Goal: Check status: Check status

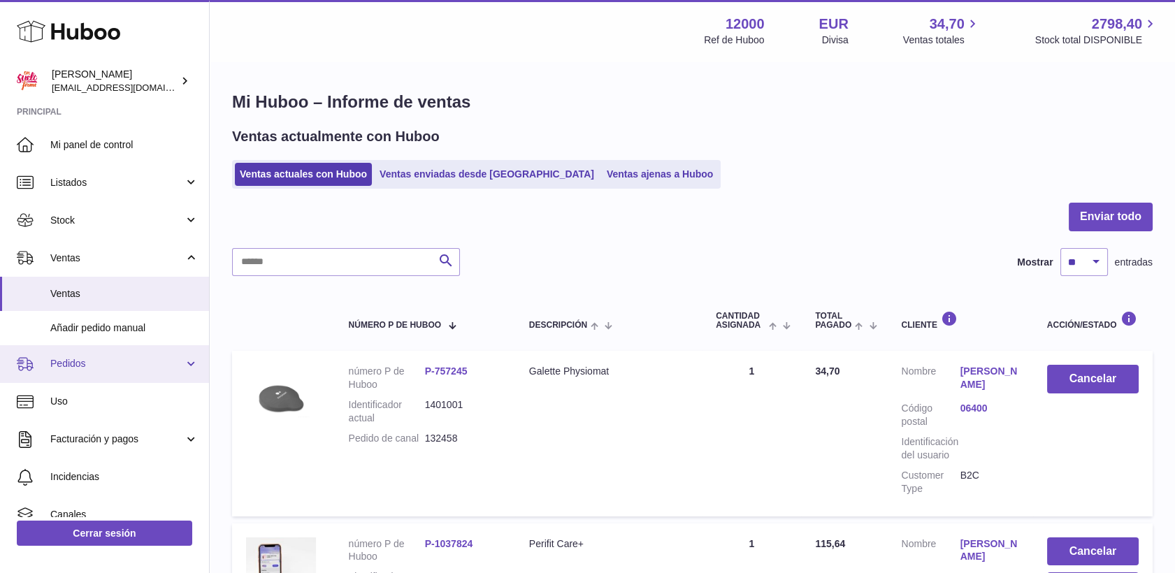
scroll to position [78, 0]
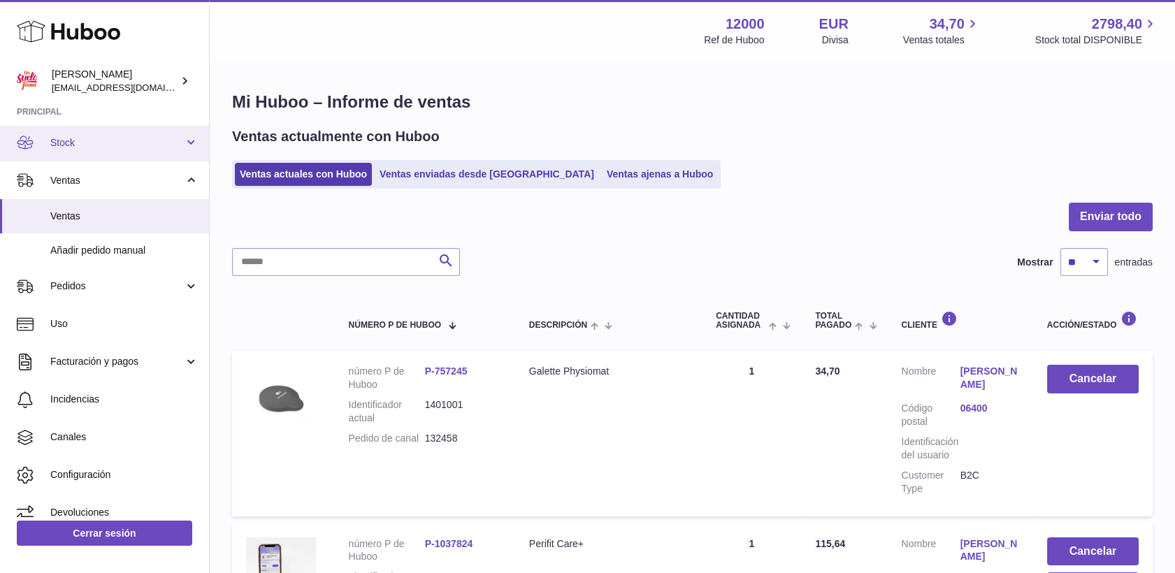
click at [87, 147] on span "Stock" at bounding box center [117, 142] width 134 height 13
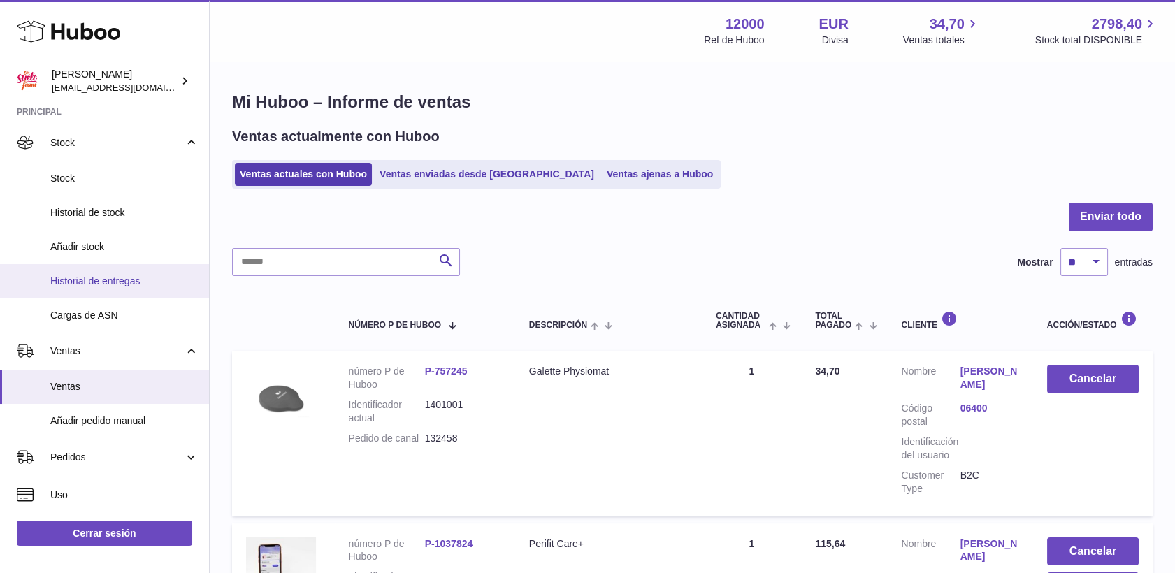
click at [101, 278] on span "Historial de entregas" at bounding box center [124, 281] width 148 height 13
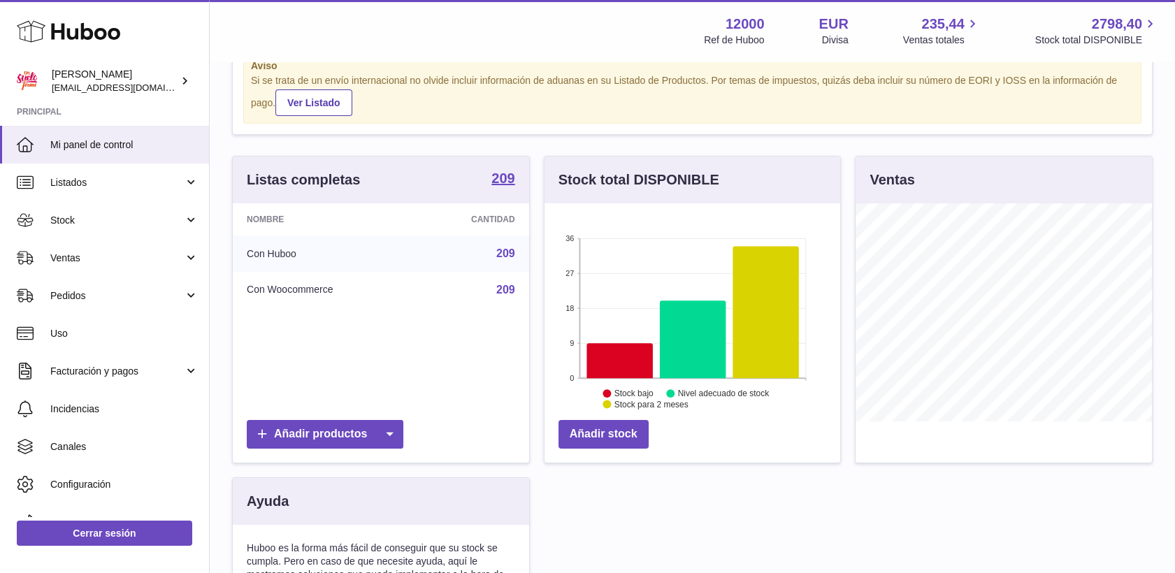
scroll to position [78, 0]
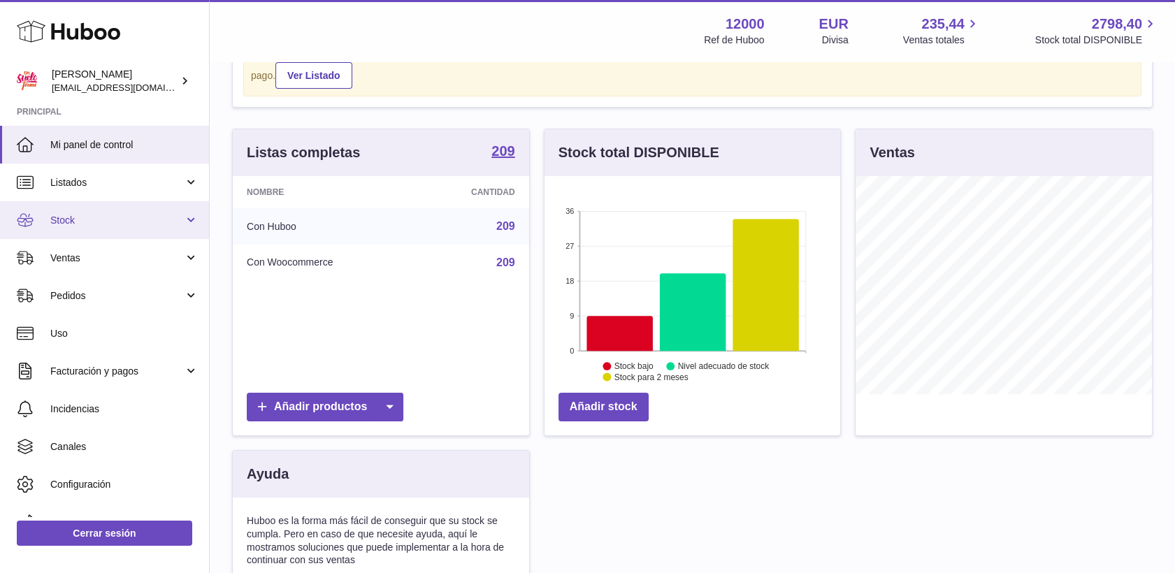
click at [102, 222] on span "Stock" at bounding box center [117, 220] width 134 height 13
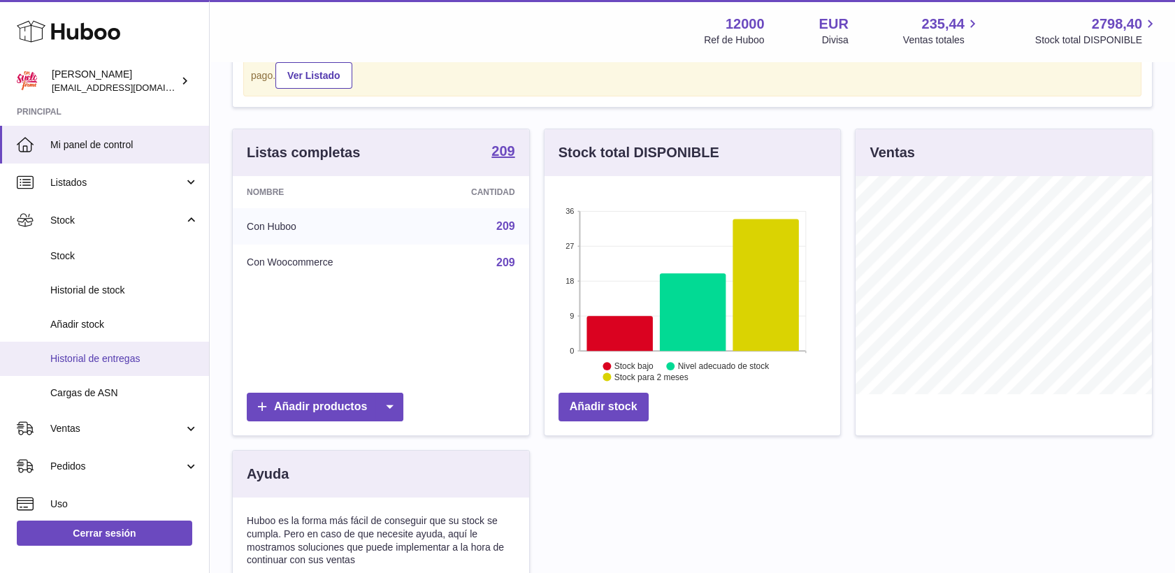
click at [122, 355] on span "Historial de entregas" at bounding box center [124, 358] width 148 height 13
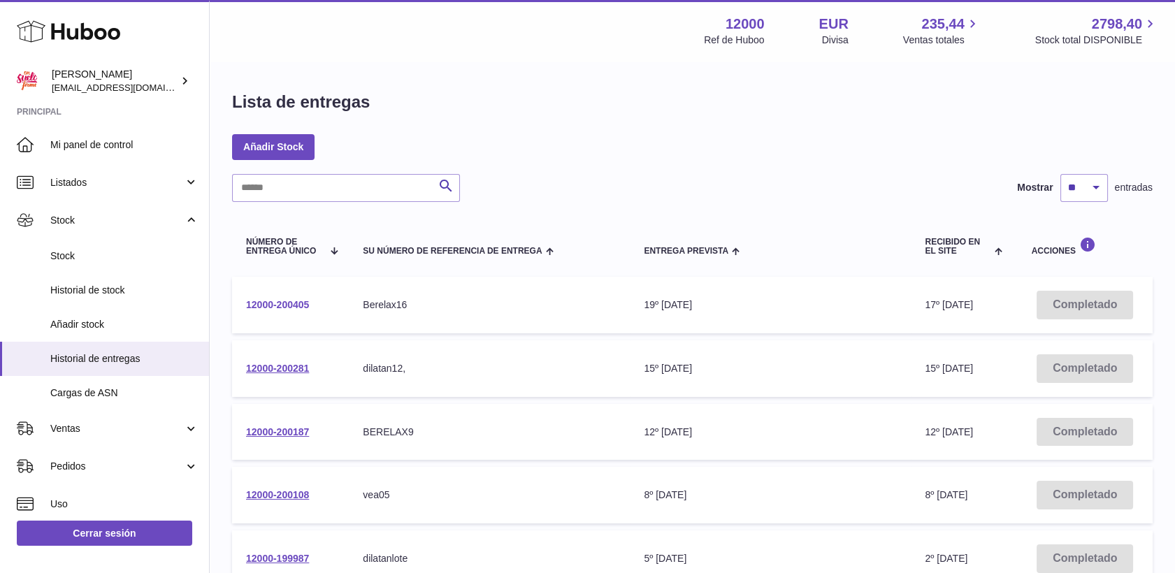
click at [291, 303] on link "12000-200405" at bounding box center [277, 304] width 63 height 11
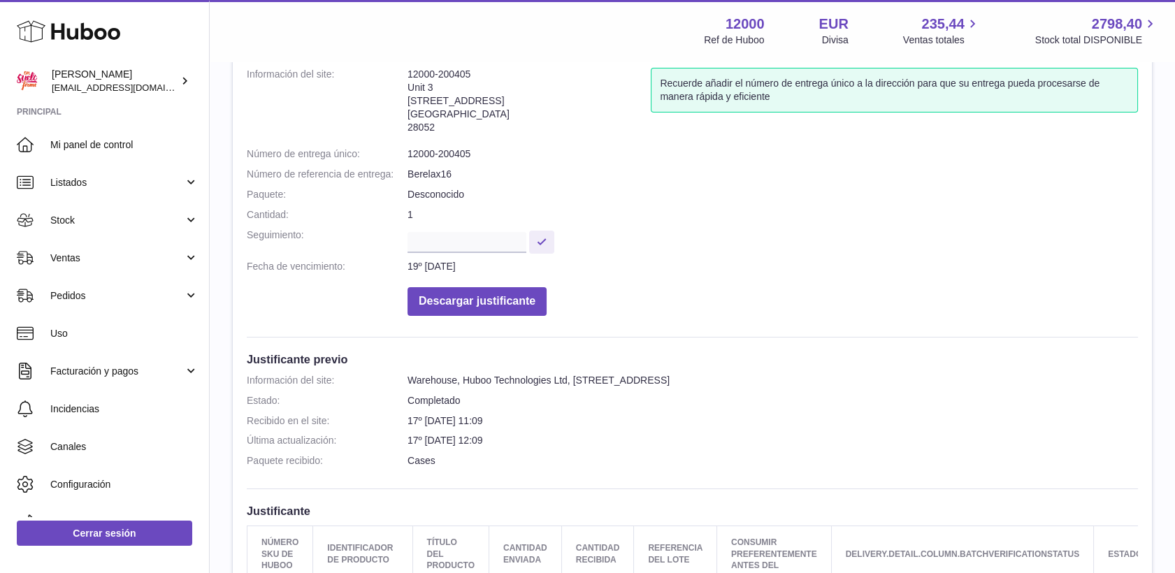
scroll to position [78, 0]
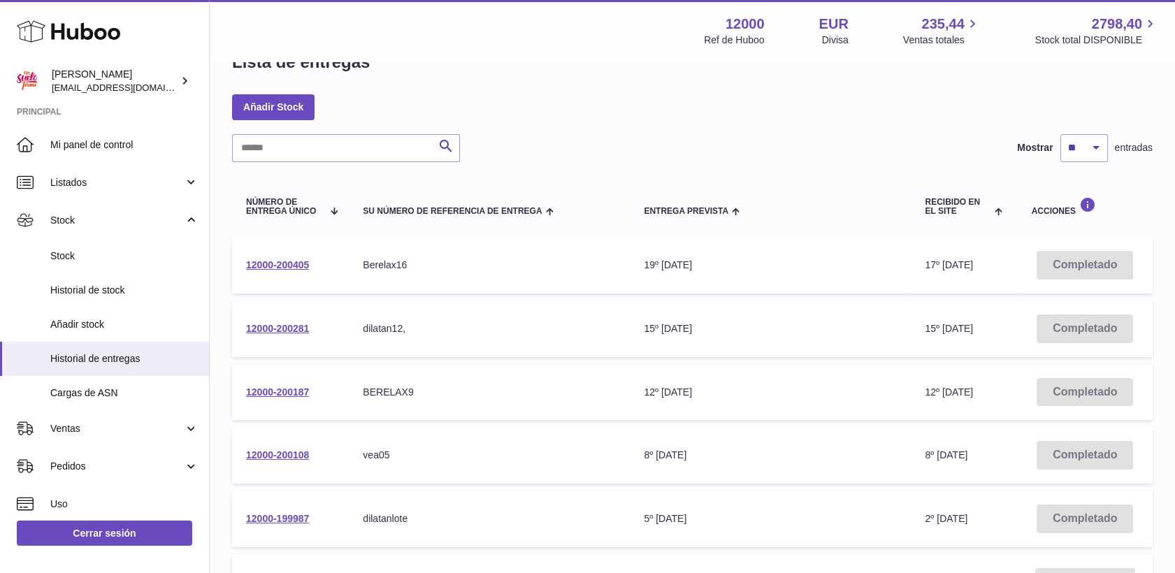
scroll to position [78, 0]
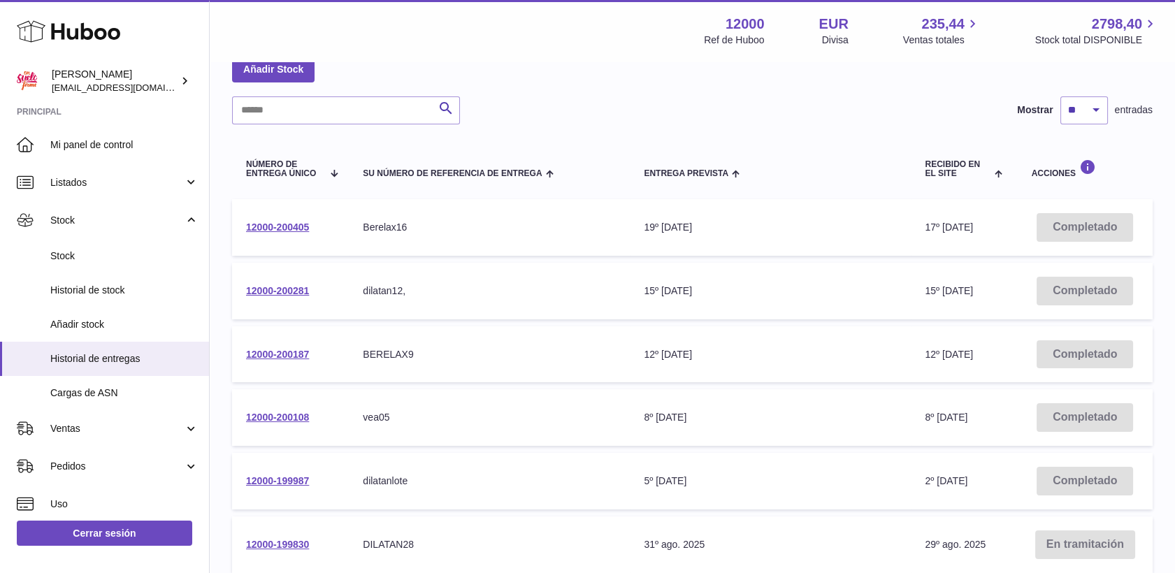
click at [285, 345] on td "12000-200187" at bounding box center [290, 354] width 117 height 57
click at [288, 350] on link "12000-200187" at bounding box center [277, 354] width 63 height 11
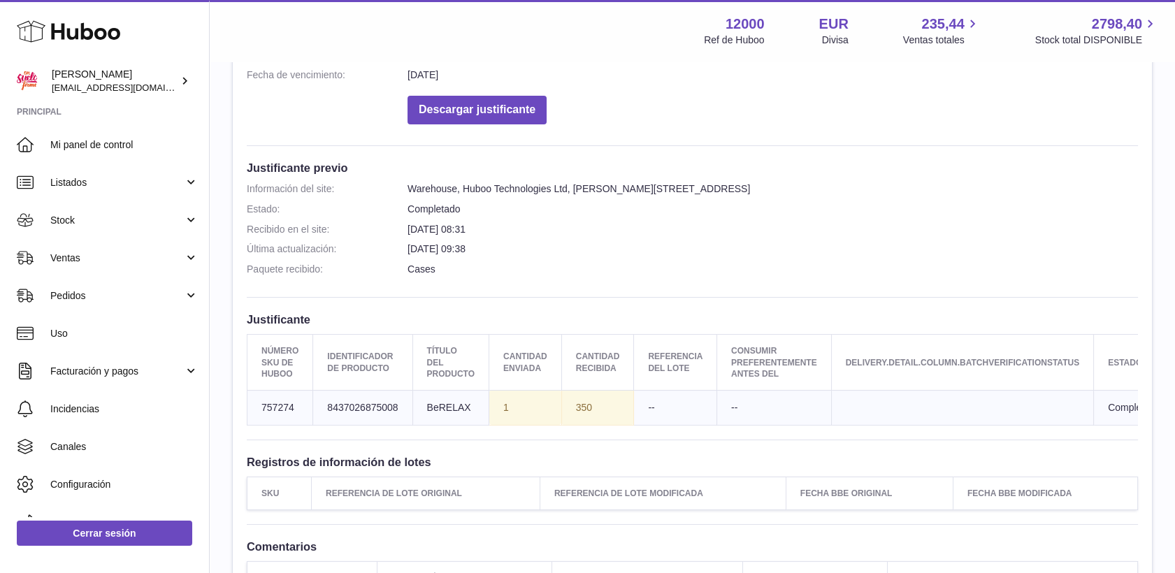
scroll to position [310, 0]
